Goal: Check status: Check status

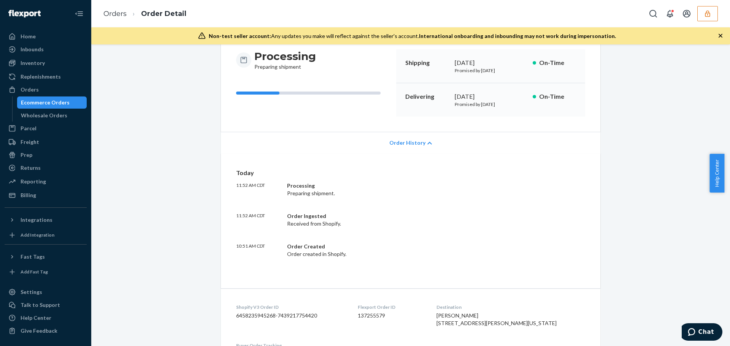
click at [707, 14] on icon "button" at bounding box center [707, 13] width 5 height 6
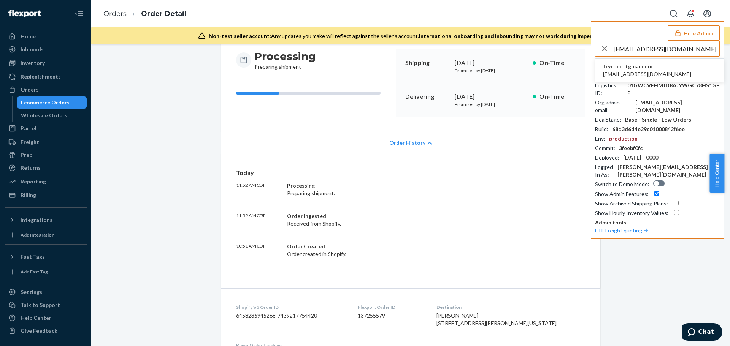
type input "angeliegavino8@gmail.com"
click at [626, 69] on span "trycomfrtgmailcom" at bounding box center [647, 67] width 88 height 8
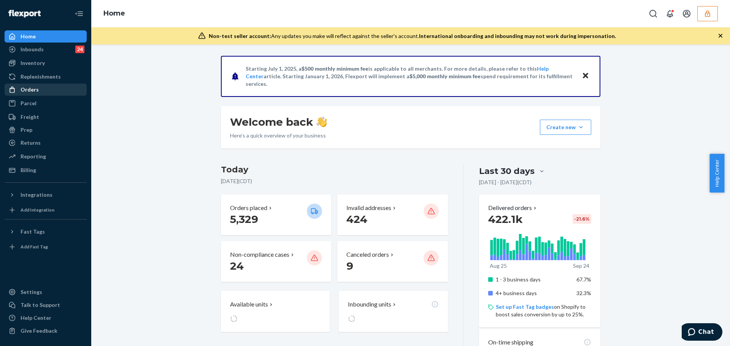
click at [42, 87] on div "Orders" at bounding box center [45, 89] width 81 height 11
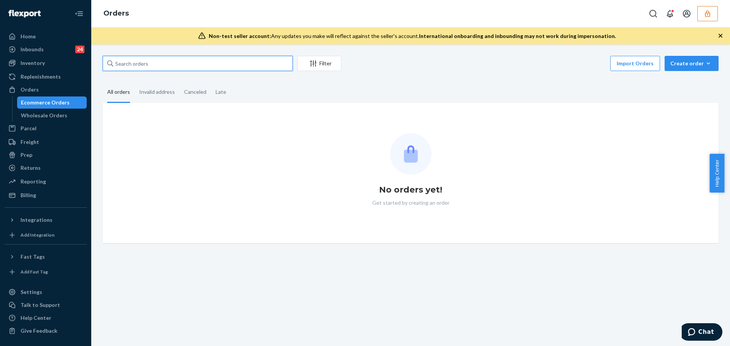
click at [129, 58] on input "text" at bounding box center [198, 63] width 190 height 15
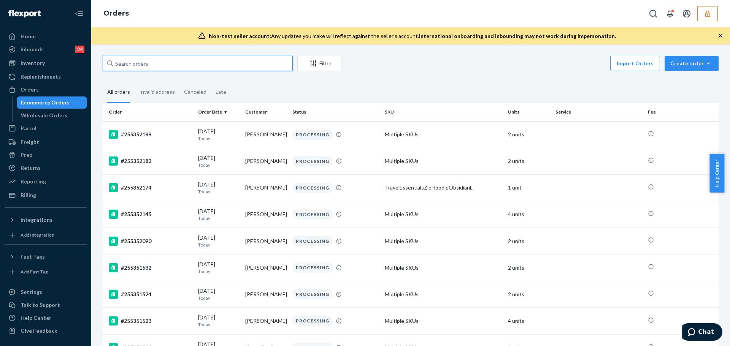
paste input "136739205"
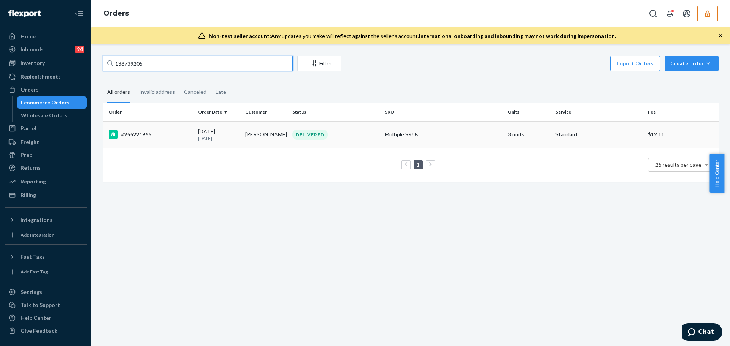
type input "136739205"
click at [173, 146] on td "#255221965" at bounding box center [149, 134] width 92 height 27
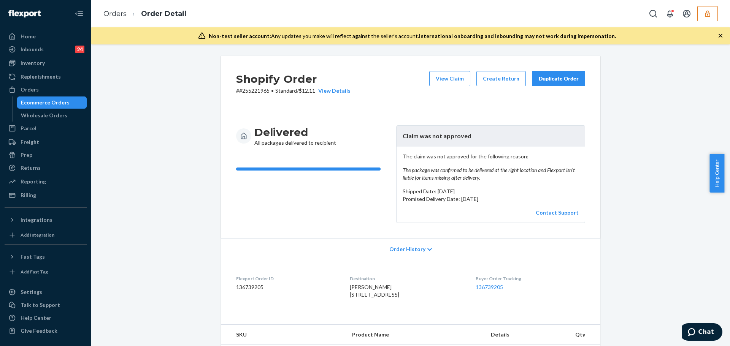
click at [383, 238] on div "Order History" at bounding box center [411, 249] width 380 height 22
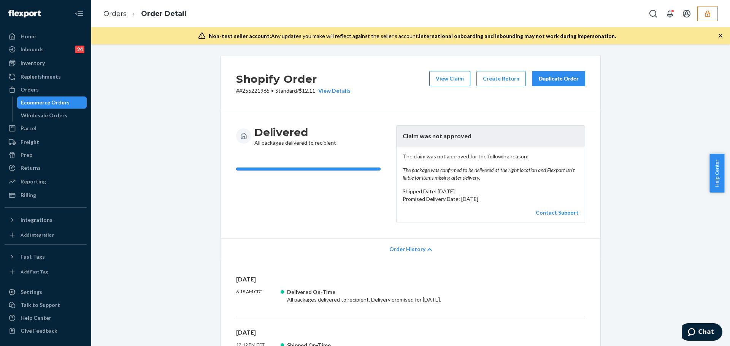
click at [456, 75] on button "View Claim" at bounding box center [449, 78] width 41 height 15
